Goal: Task Accomplishment & Management: Manage account settings

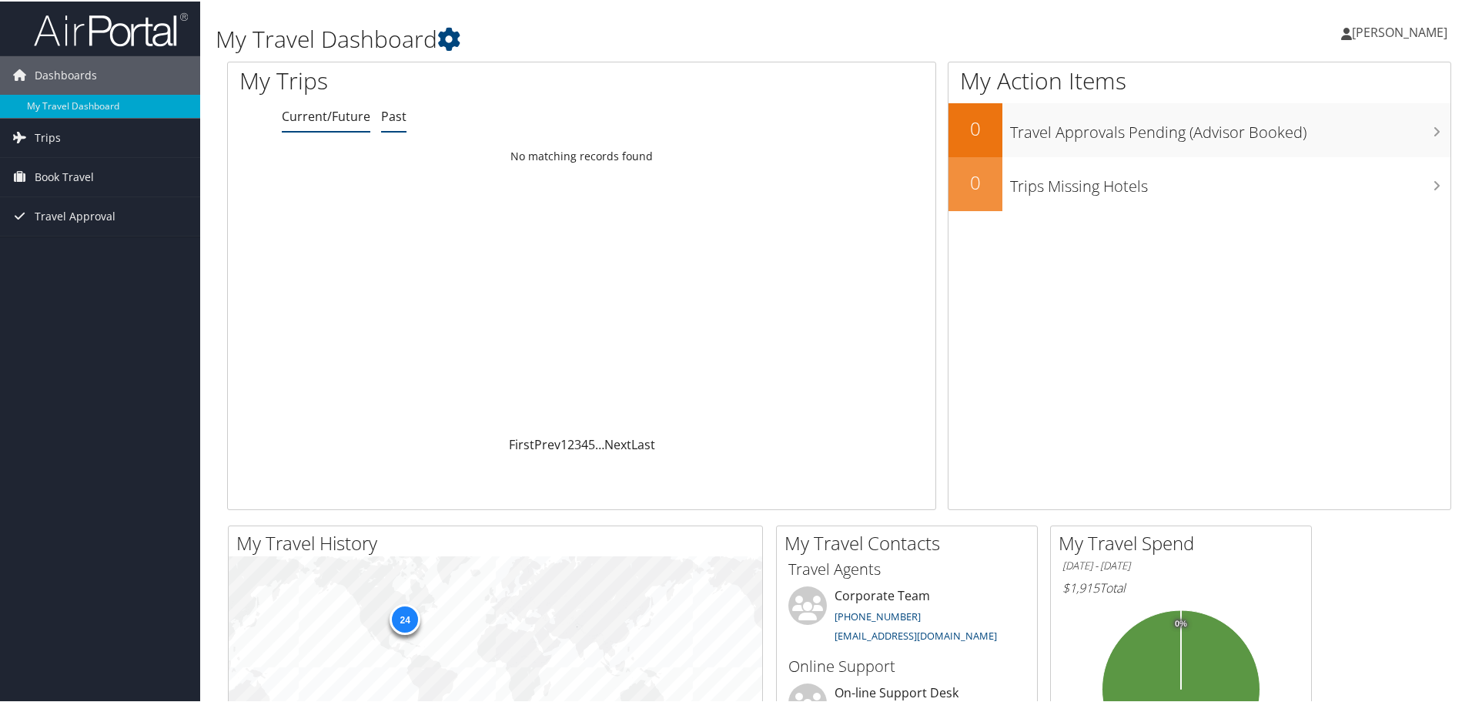
drag, startPoint x: 399, startPoint y: 113, endPoint x: 385, endPoint y: 116, distance: 14.2
click at [399, 113] on link "Past" at bounding box center [393, 114] width 25 height 17
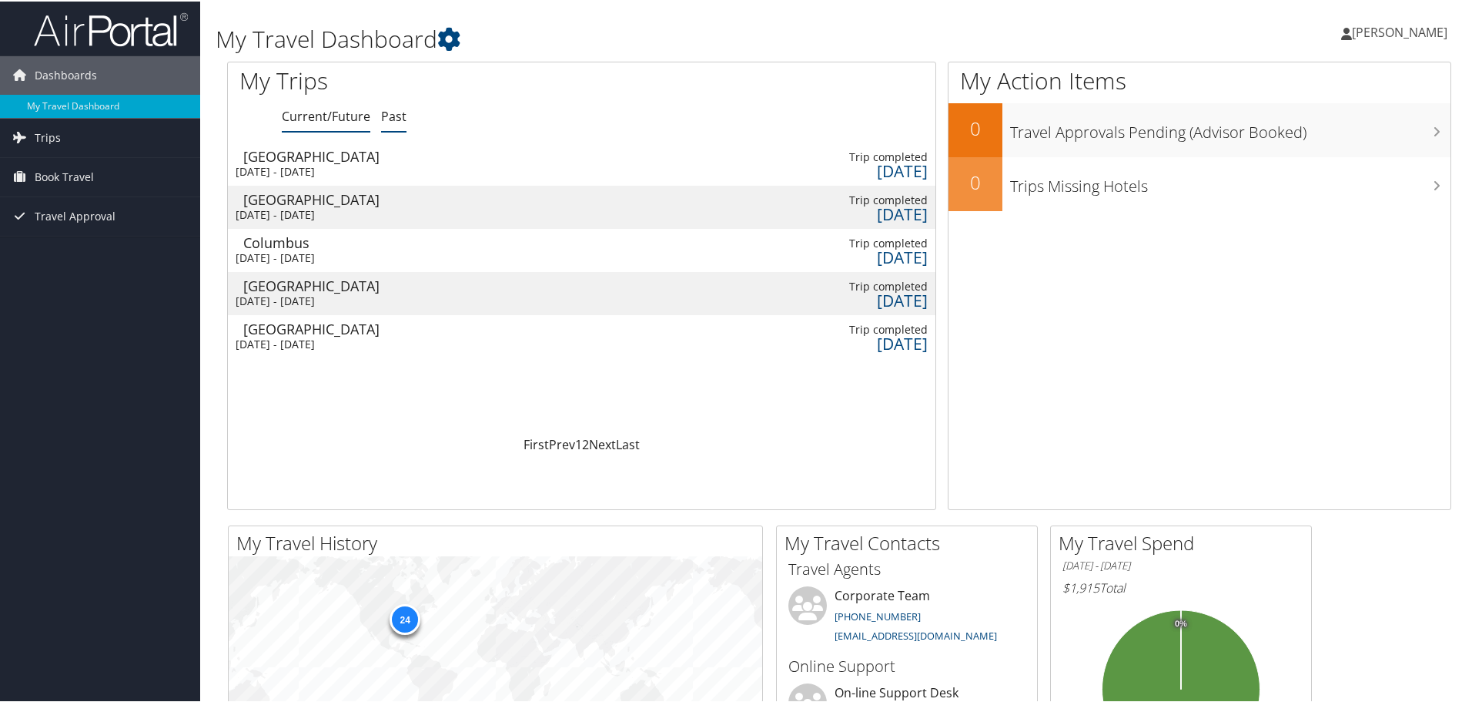
click at [337, 118] on link "Current/Future" at bounding box center [326, 114] width 89 height 17
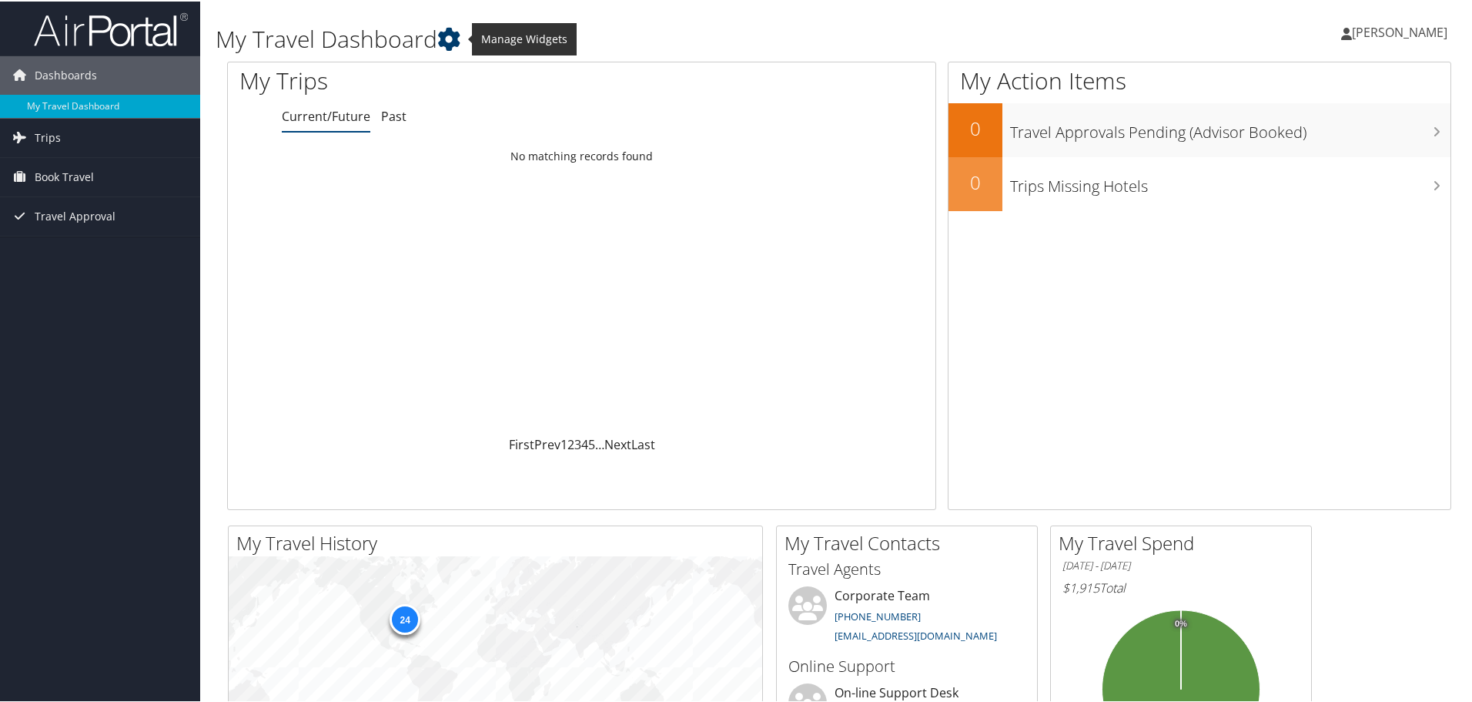
click at [452, 42] on icon at bounding box center [448, 37] width 23 height 23
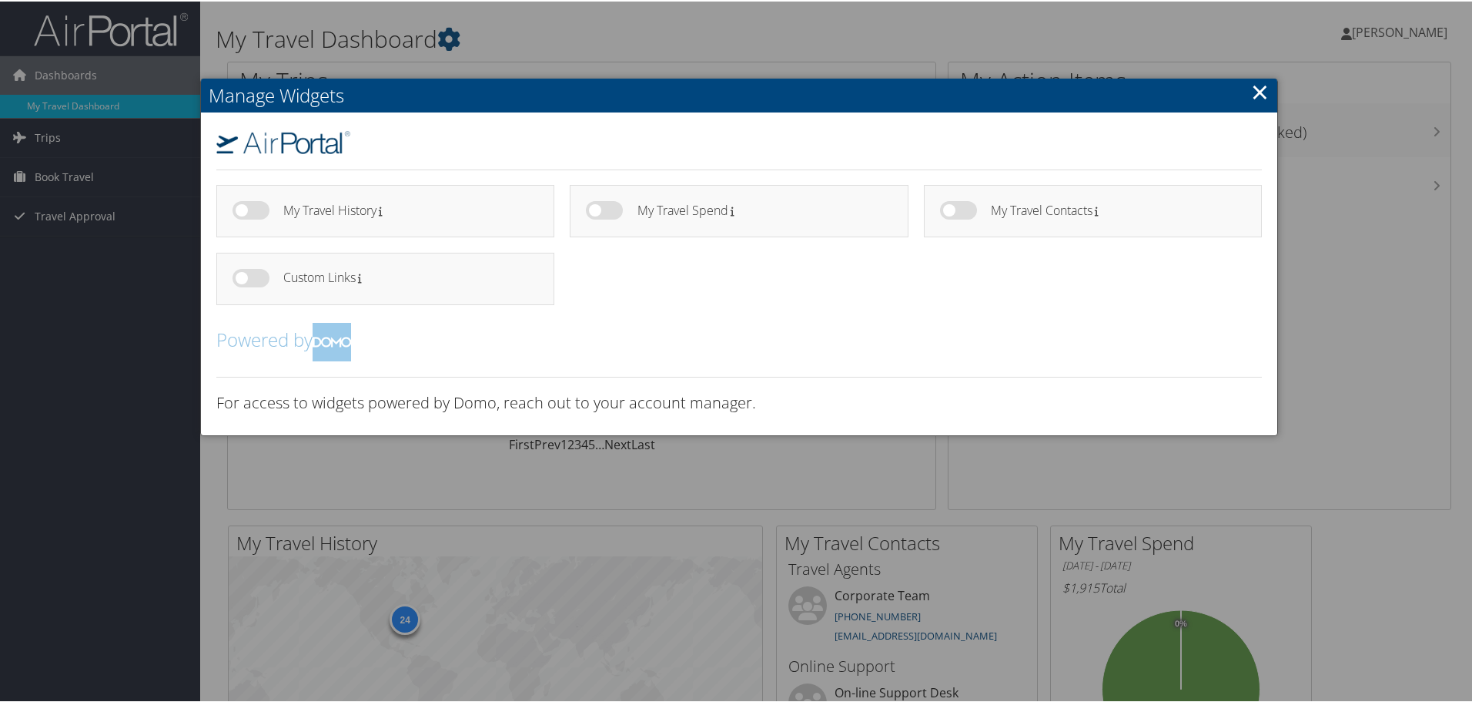
click at [1254, 91] on link "×" at bounding box center [1260, 90] width 18 height 31
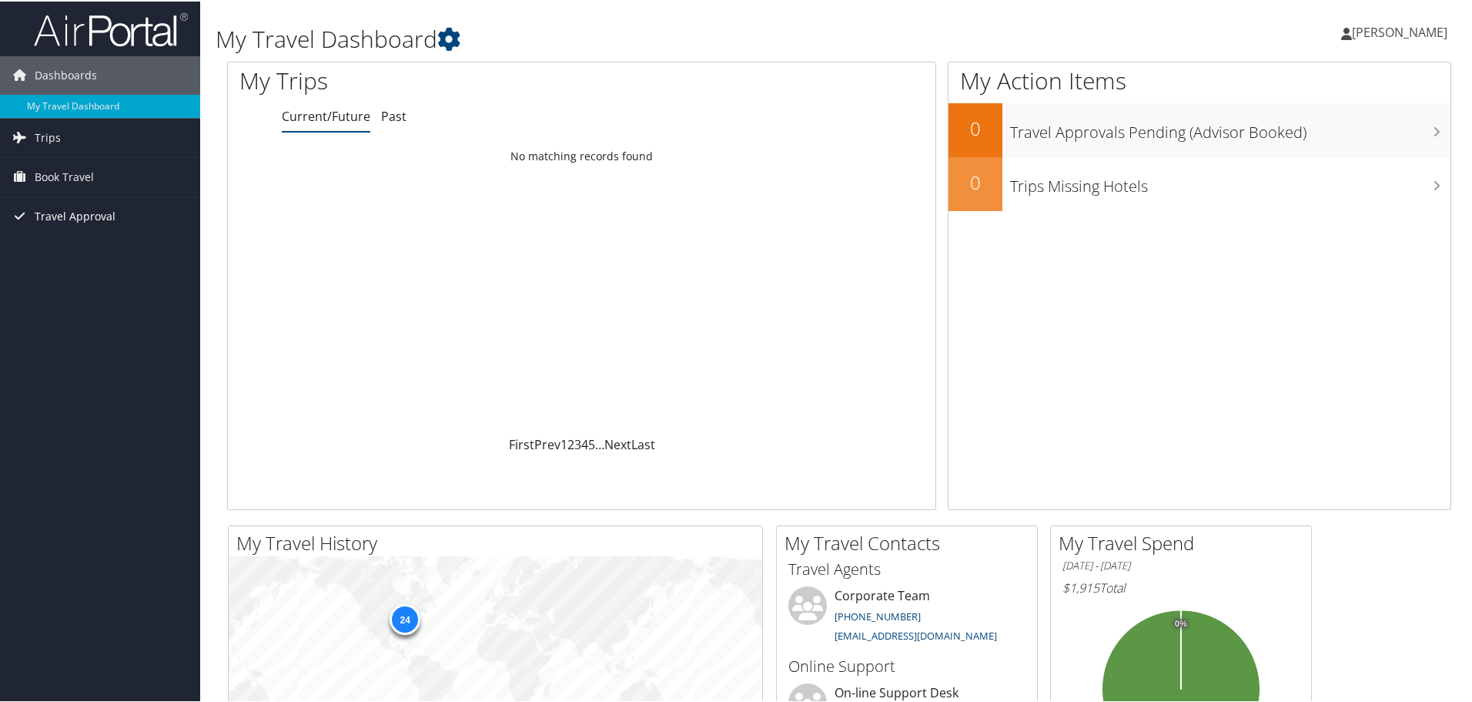
click at [64, 212] on span "Travel Approval" at bounding box center [75, 215] width 81 height 39
click at [111, 270] on link "Approved Trips" at bounding box center [100, 268] width 200 height 23
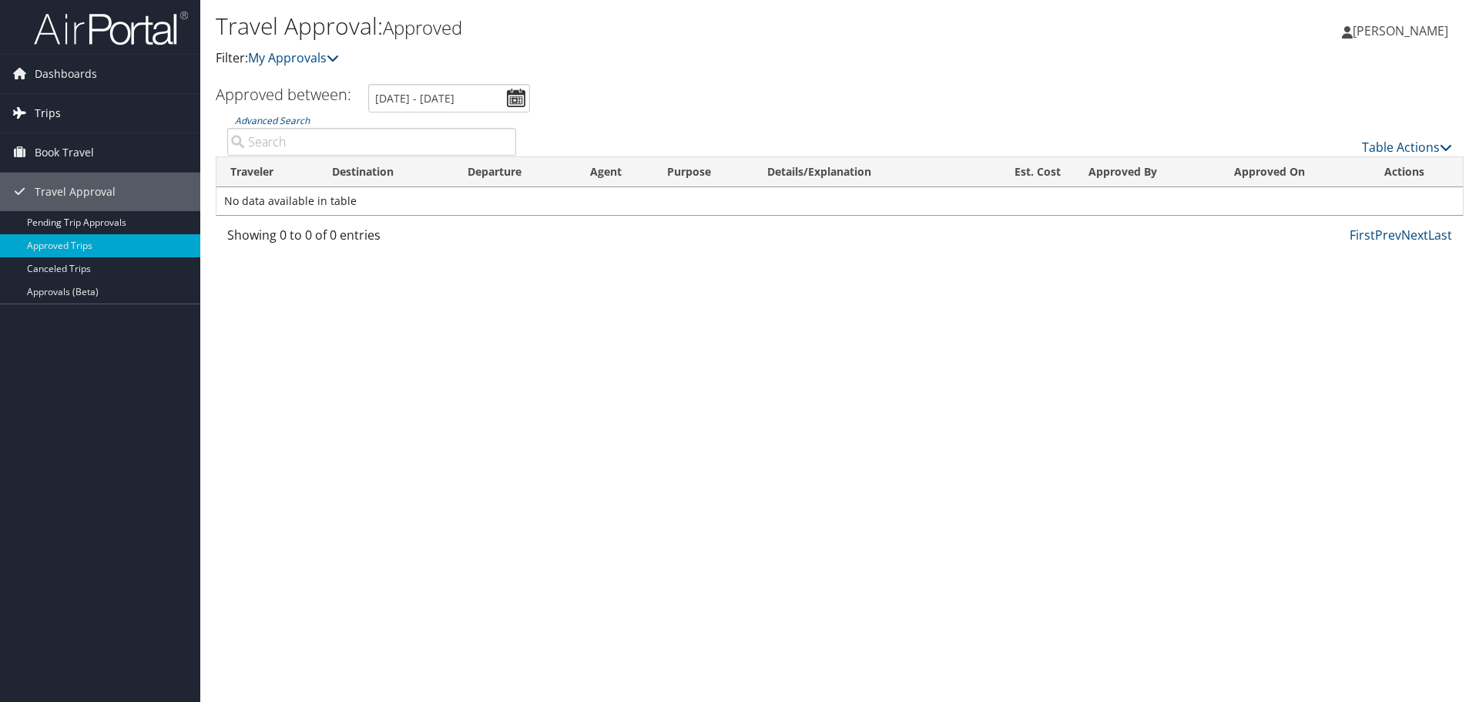
click at [42, 112] on span "Trips" at bounding box center [48, 113] width 26 height 39
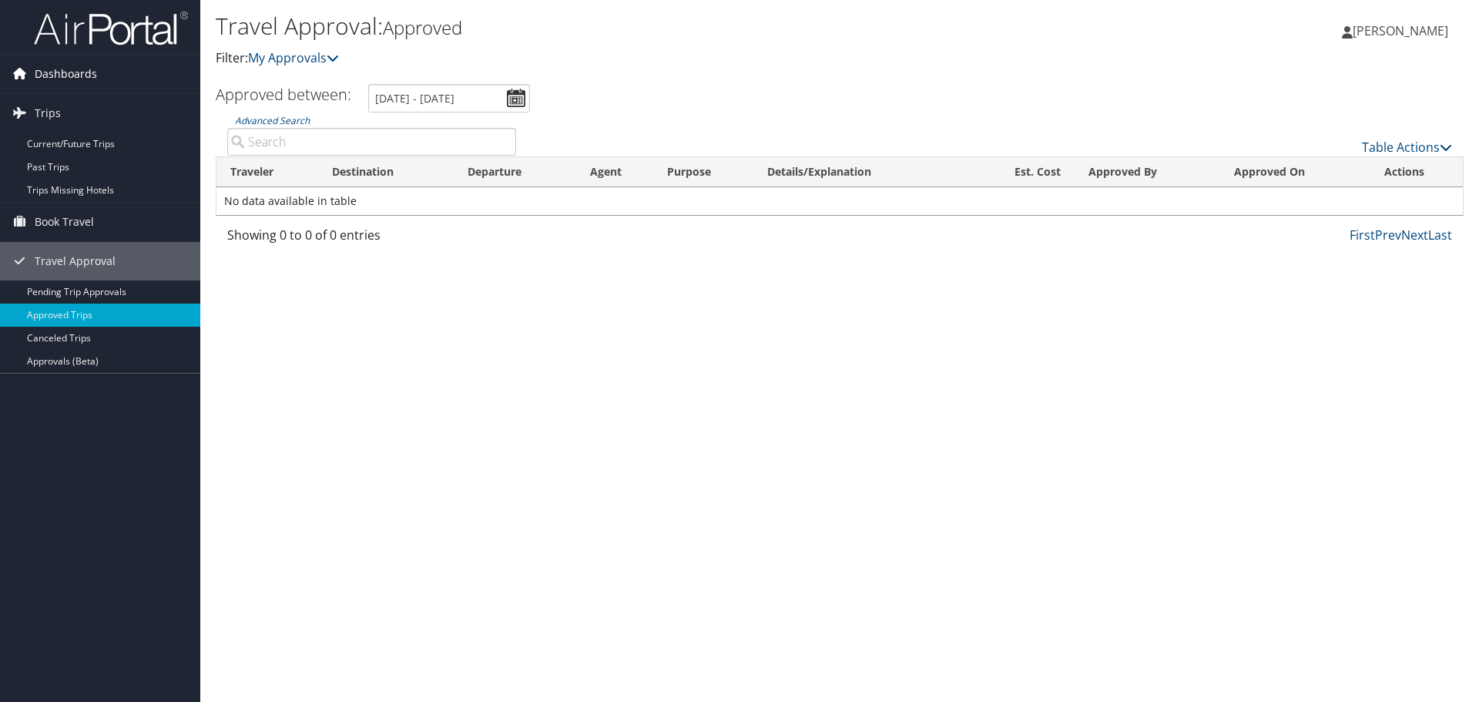
click at [71, 76] on span "Dashboards" at bounding box center [66, 74] width 62 height 39
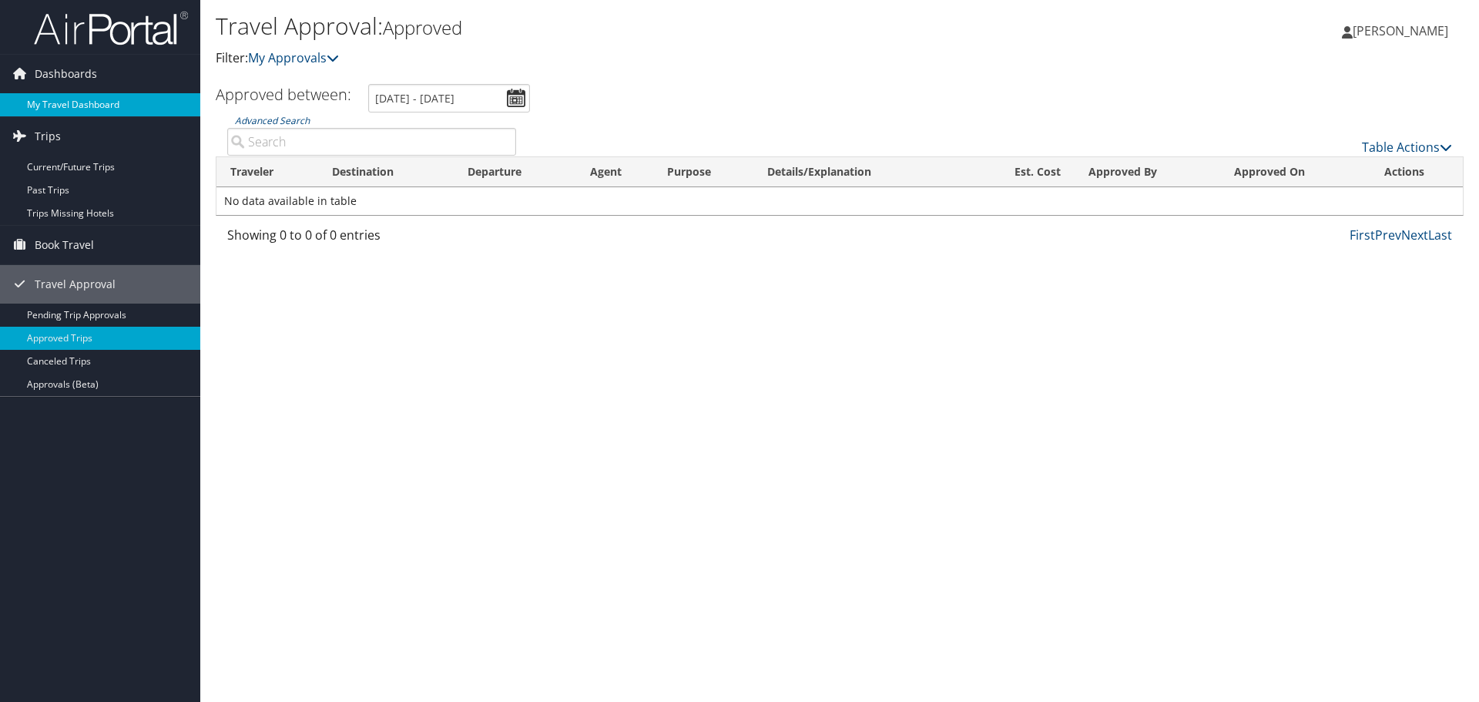
click at [65, 103] on link "My Travel Dashboard" at bounding box center [100, 104] width 200 height 23
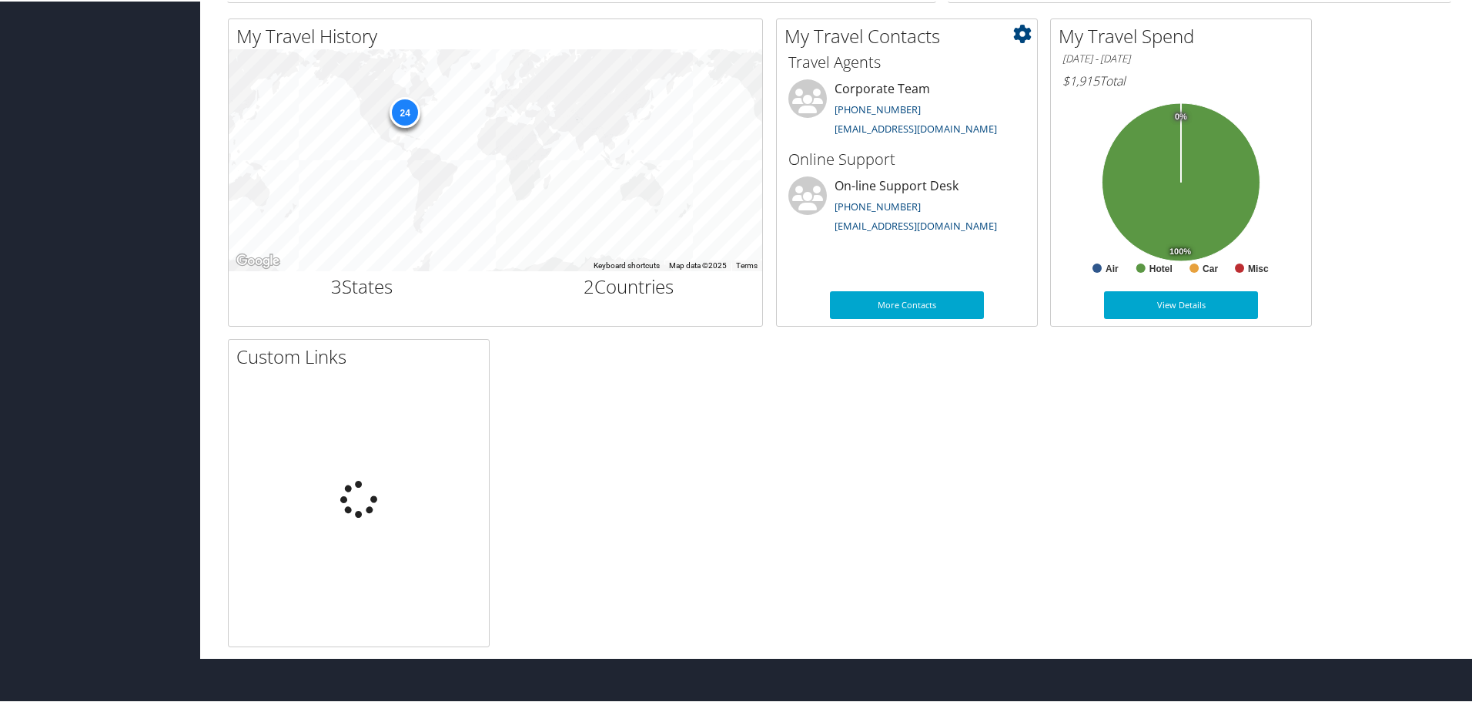
scroll to position [477, 0]
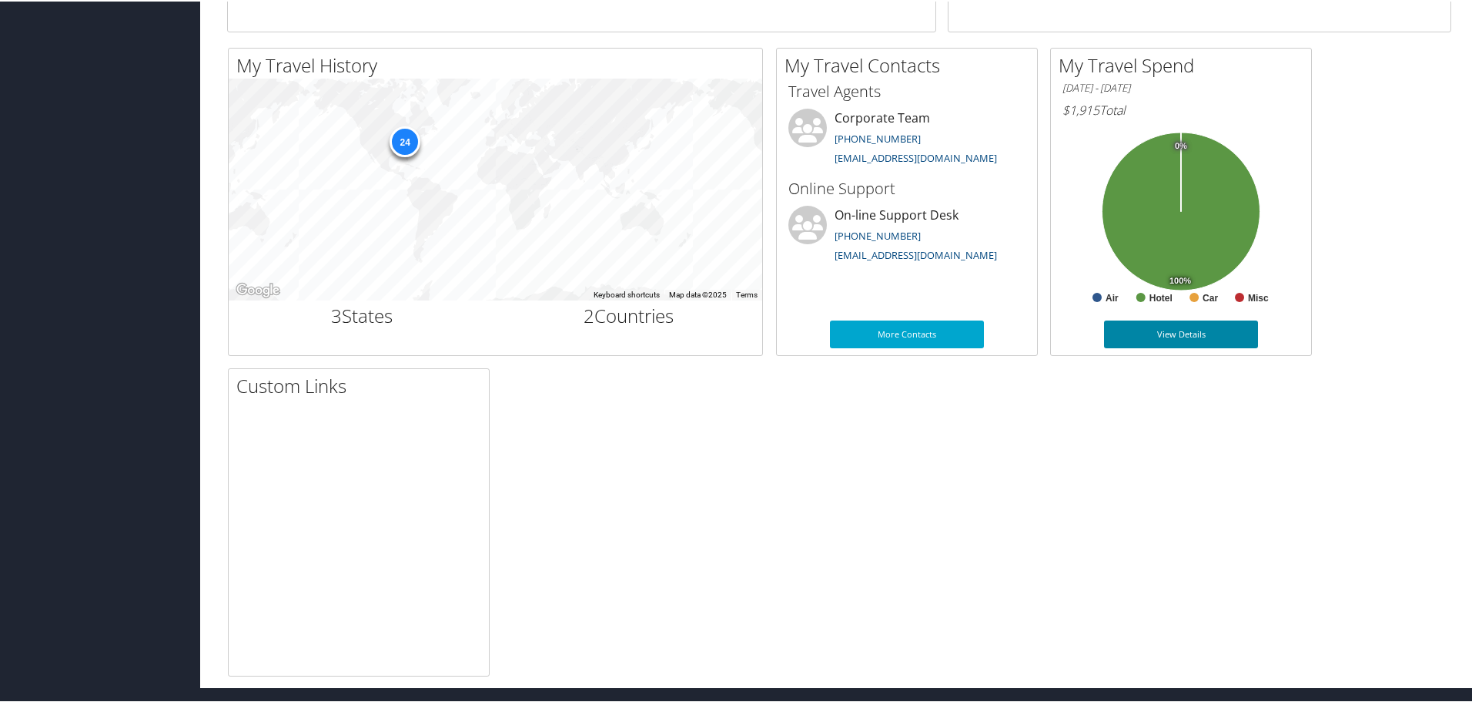
click at [1151, 326] on link "View Details" at bounding box center [1181, 333] width 154 height 28
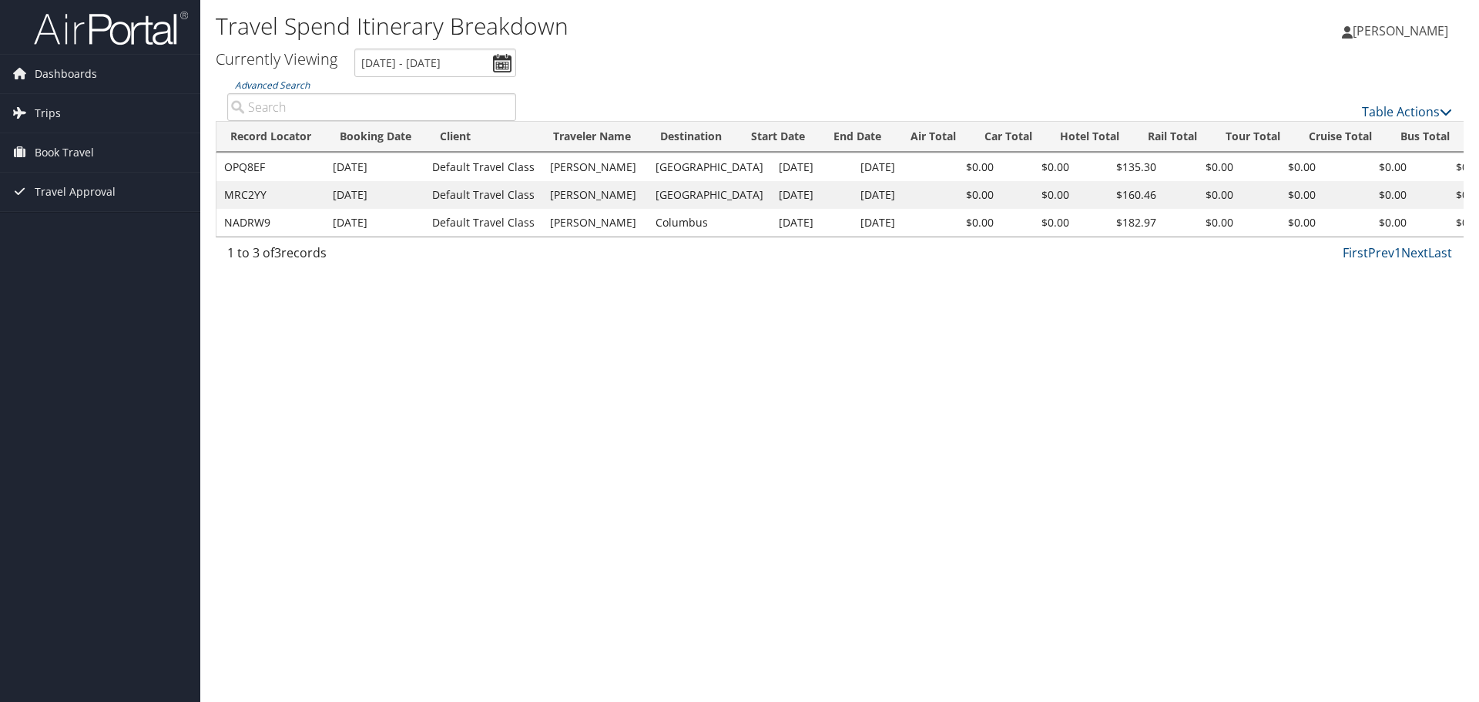
click at [1401, 27] on span "[PERSON_NAME]" at bounding box center [1399, 30] width 95 height 17
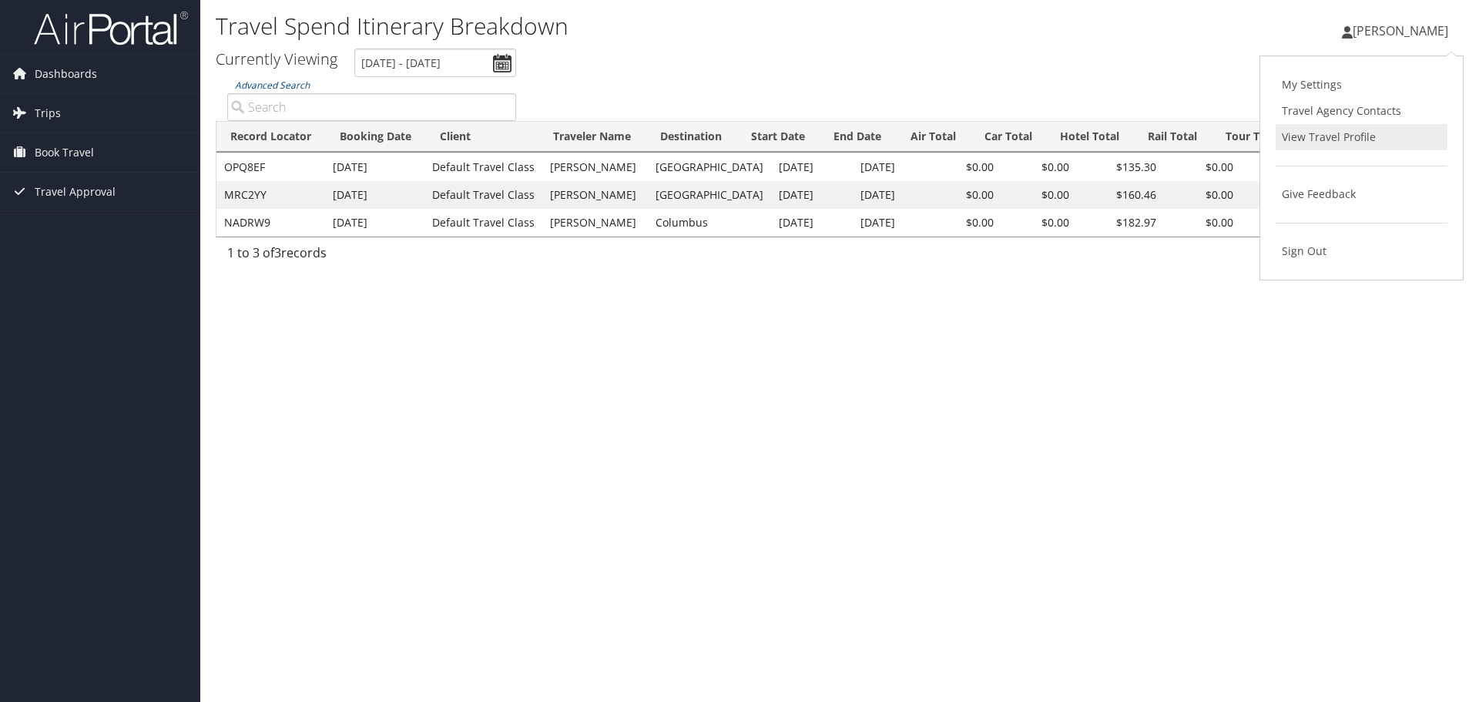
click at [1365, 143] on link "View Travel Profile" at bounding box center [1361, 137] width 172 height 26
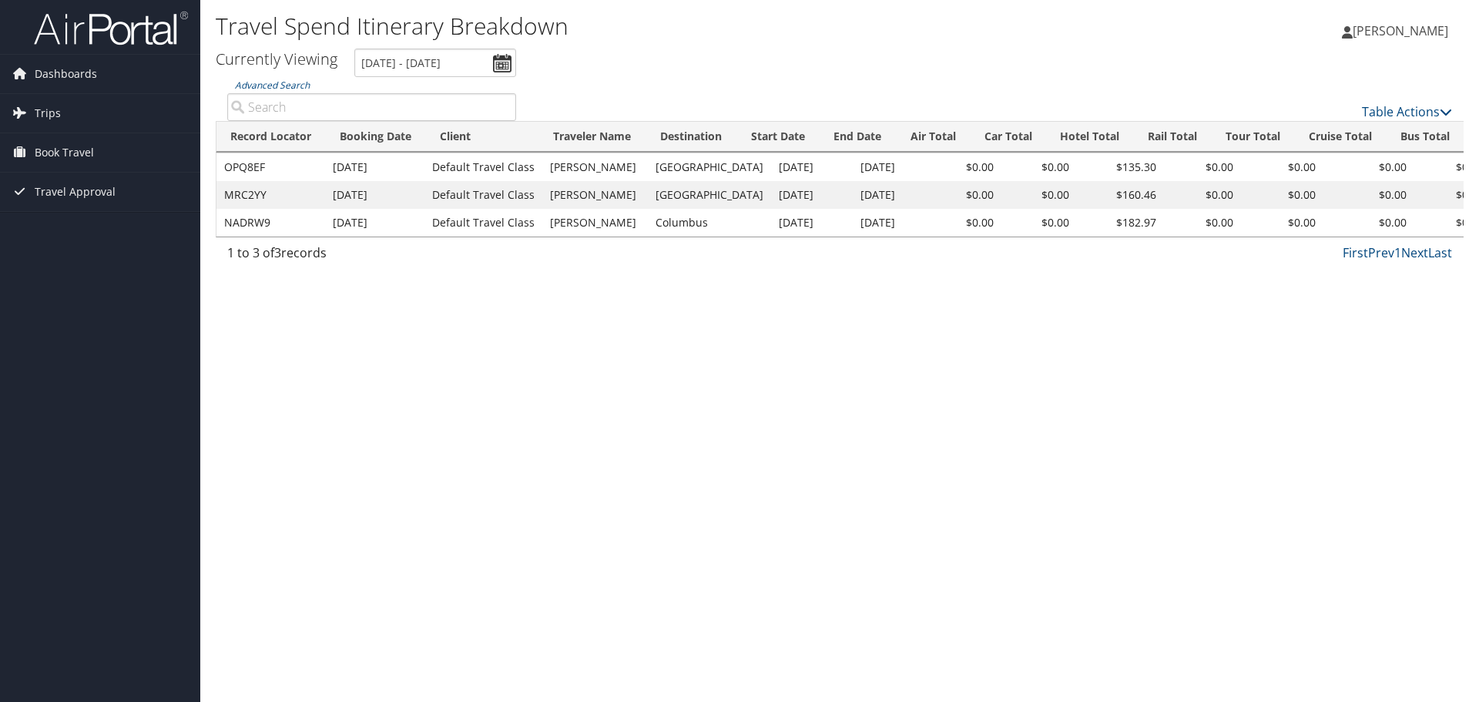
click at [1389, 22] on link "[PERSON_NAME]" at bounding box center [1403, 31] width 122 height 46
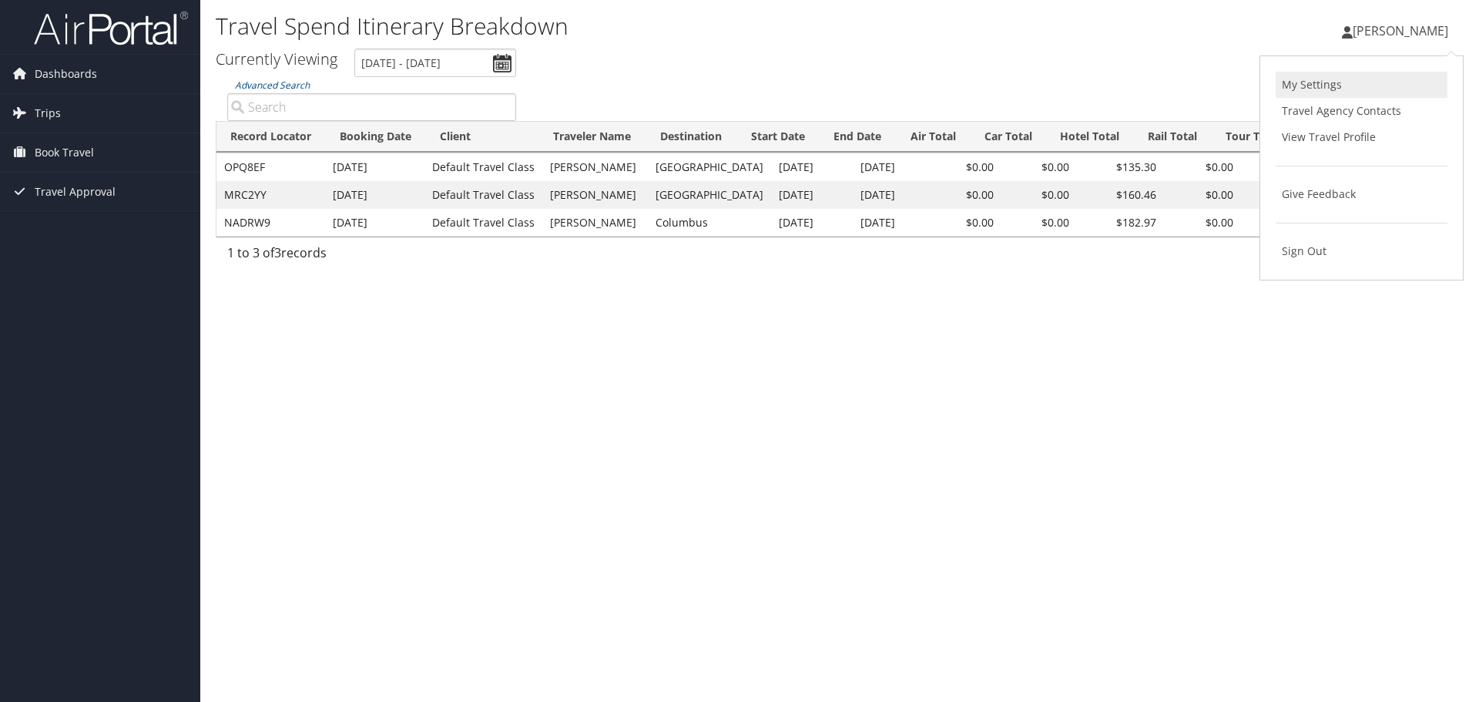
click at [1345, 96] on link "My Settings" at bounding box center [1361, 85] width 172 height 26
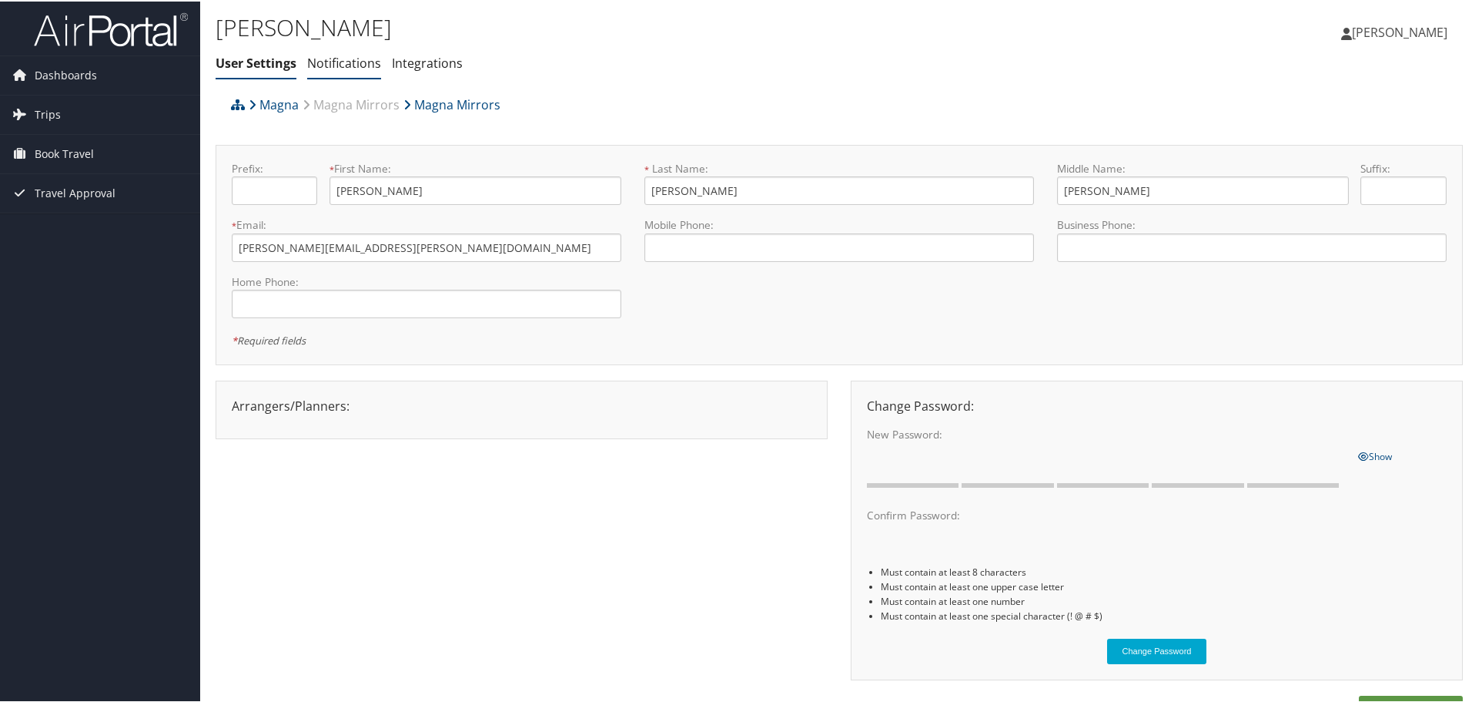
click at [357, 57] on link "Notifications" at bounding box center [344, 61] width 74 height 17
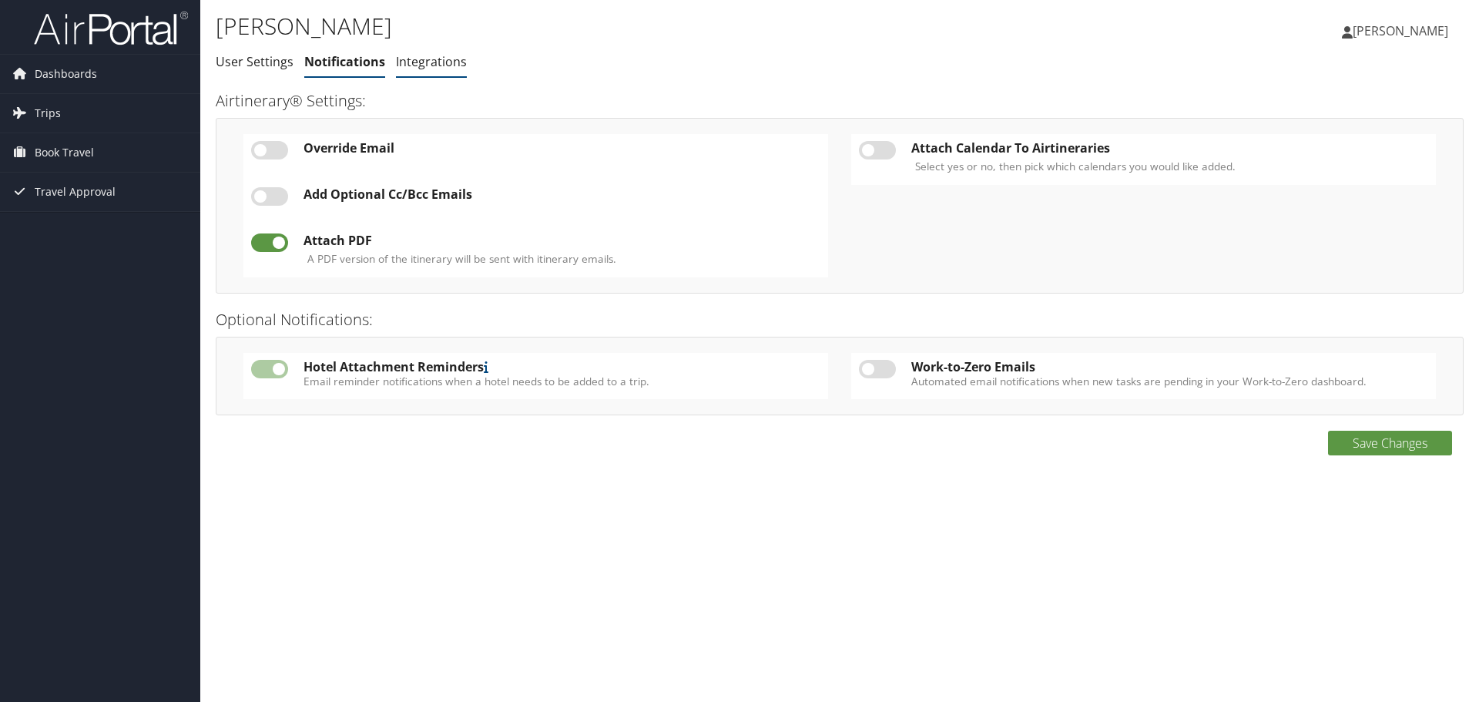
click at [444, 62] on link "Integrations" at bounding box center [431, 61] width 71 height 17
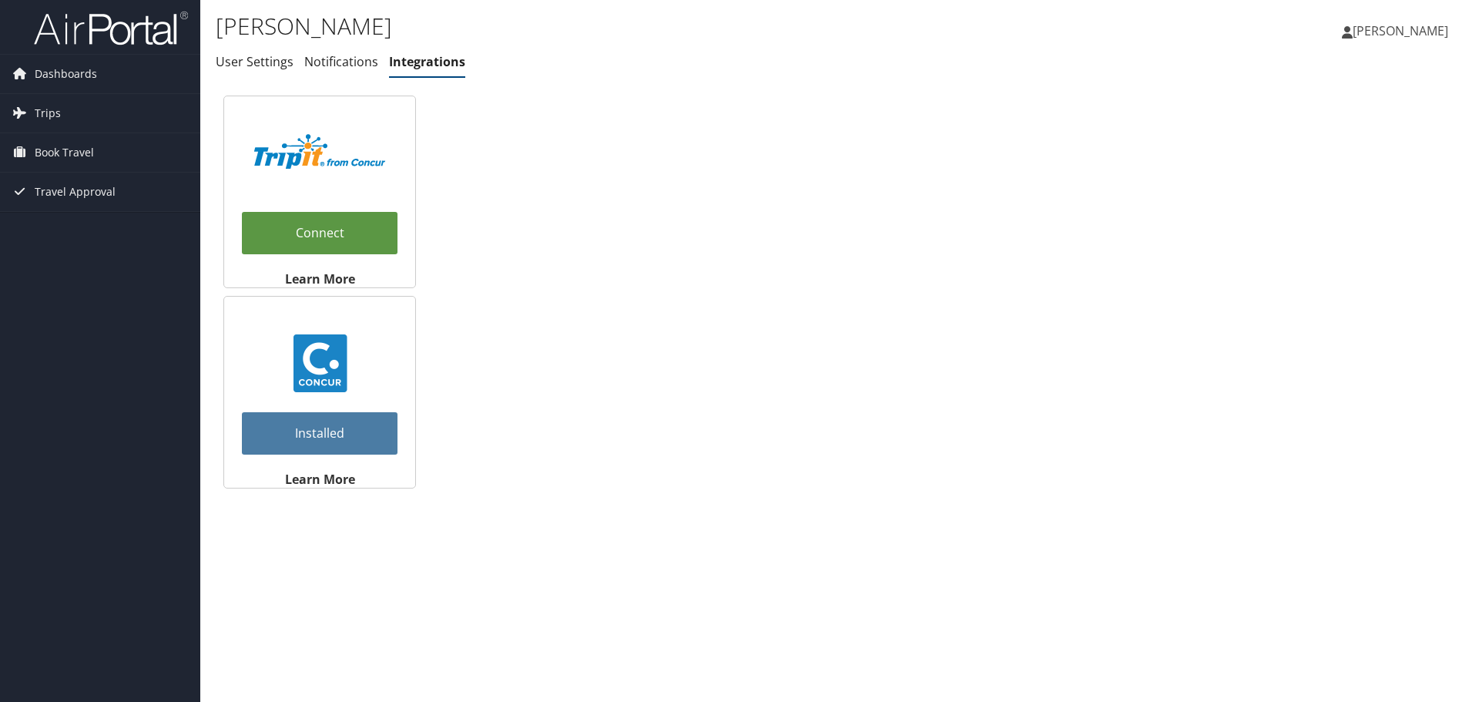
click at [1376, 35] on span "[PERSON_NAME]" at bounding box center [1399, 30] width 95 height 17
click at [1338, 133] on link "View Travel Profile" at bounding box center [1361, 137] width 172 height 26
